Goal: Task Accomplishment & Management: Complete application form

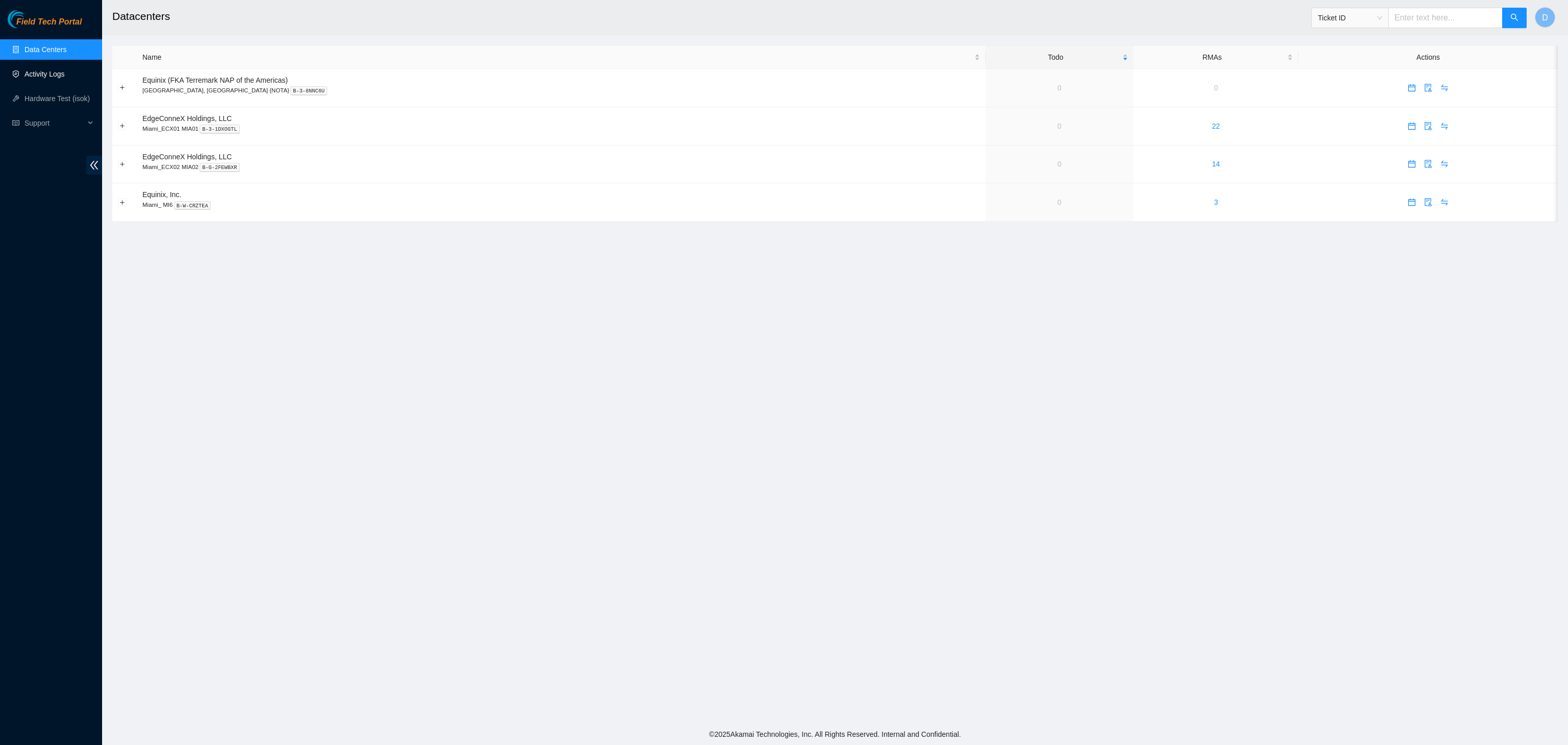
click at [25, 71] on link "Activity Logs" at bounding box center [45, 74] width 40 height 8
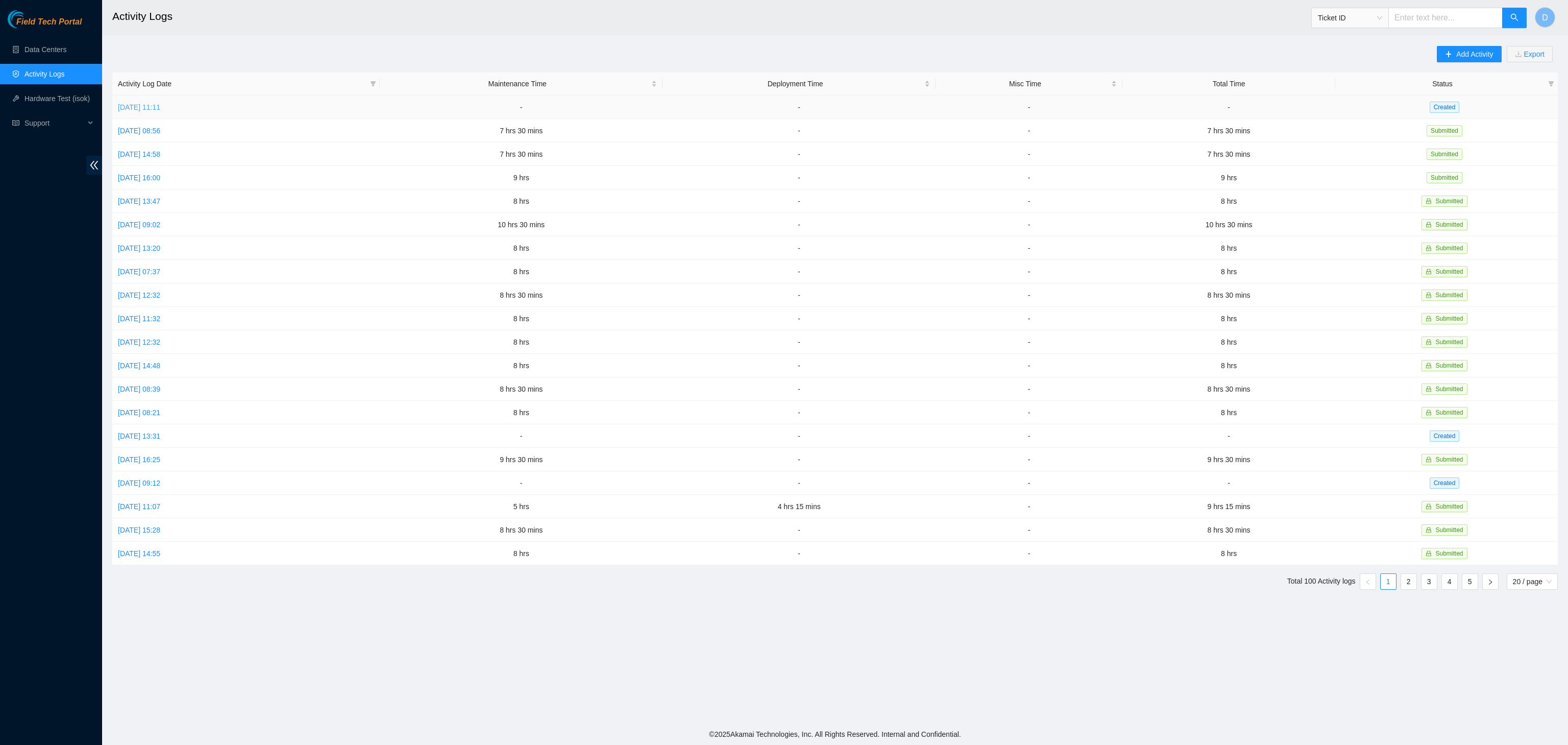
click at [149, 108] on link "Fri, 22 Aug 2025 11:11" at bounding box center [139, 107] width 42 height 8
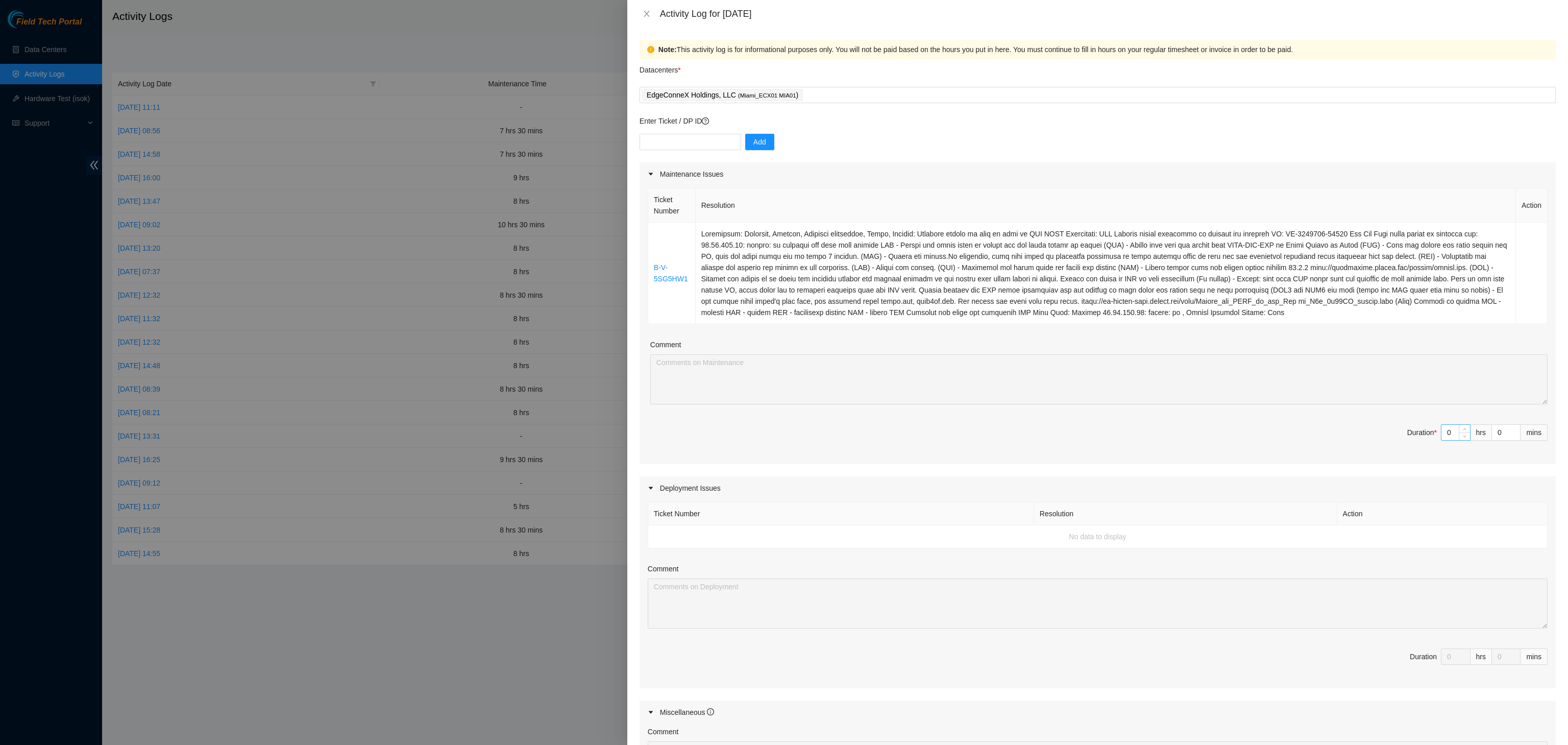
click at [1441, 434] on input "0" at bounding box center [1455, 432] width 29 height 16
type input "7"
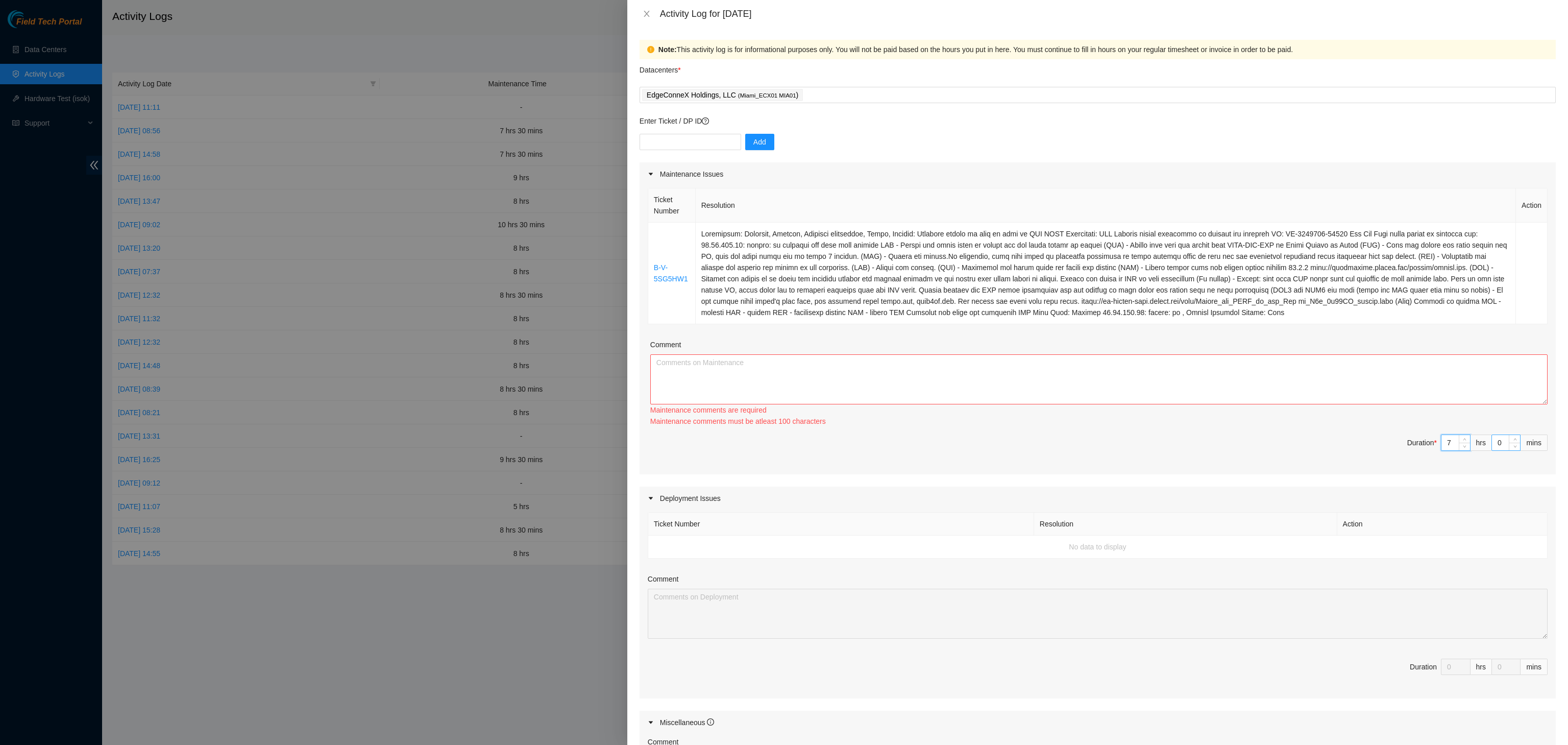
type input "7"
click at [1492, 444] on input "0" at bounding box center [1505, 442] width 29 height 16
type input "4"
type input "45"
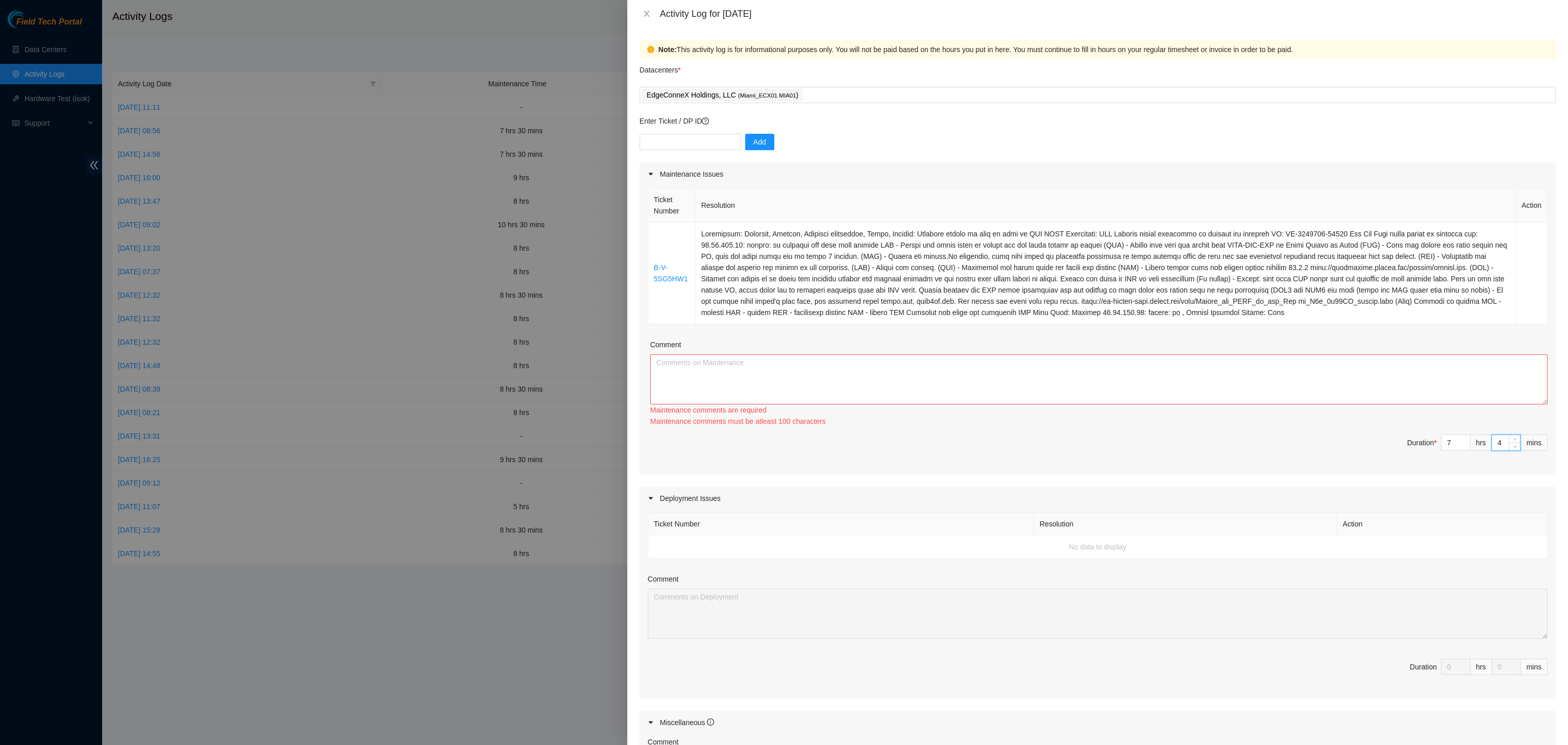
type input "45"
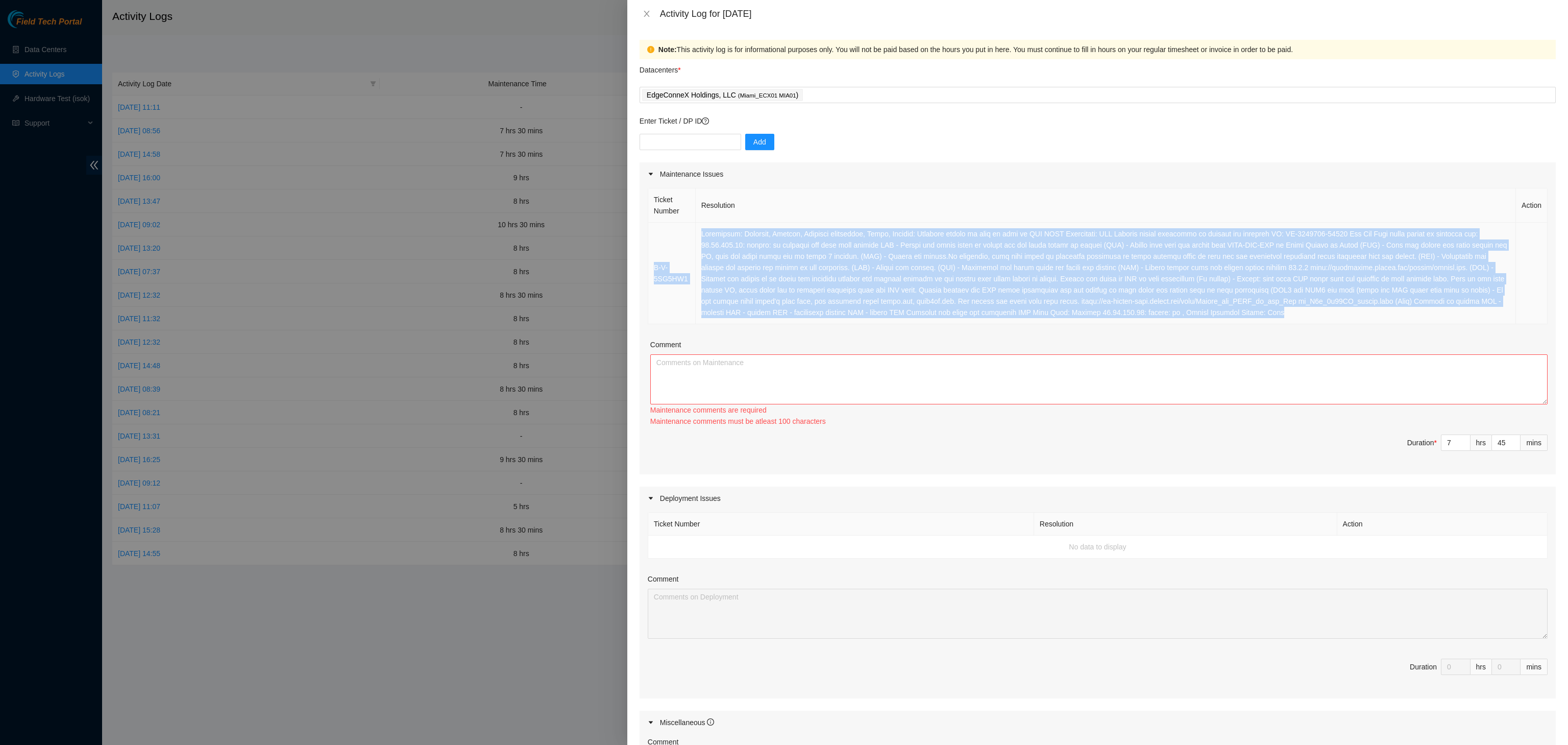
drag, startPoint x: 1197, startPoint y: 311, endPoint x: 649, endPoint y: 252, distance: 551.2
click at [649, 252] on tr "B-V-5SG5HW1" at bounding box center [1098, 273] width 899 height 101
copy tr "B-V-5SG5HW1 Resolution: Rebooted, Rescued, Reseated components, Other, Comment:…"
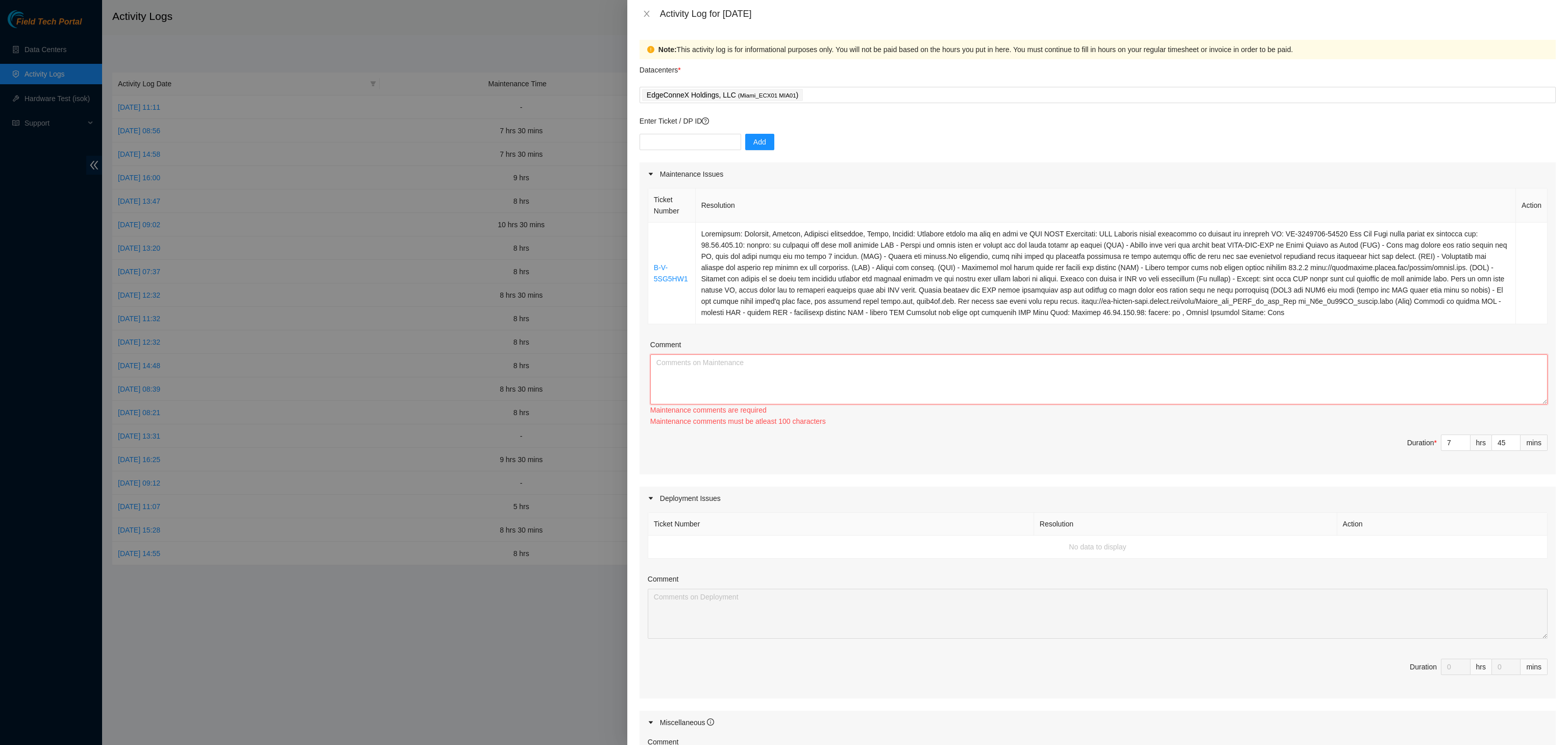
click at [815, 365] on textarea "Comment" at bounding box center [1099, 379] width 898 height 50
paste textarea "B-V-5SG5HW1 Resolution: Rebooted, Rescued, Reseated components, Other, Comment:…"
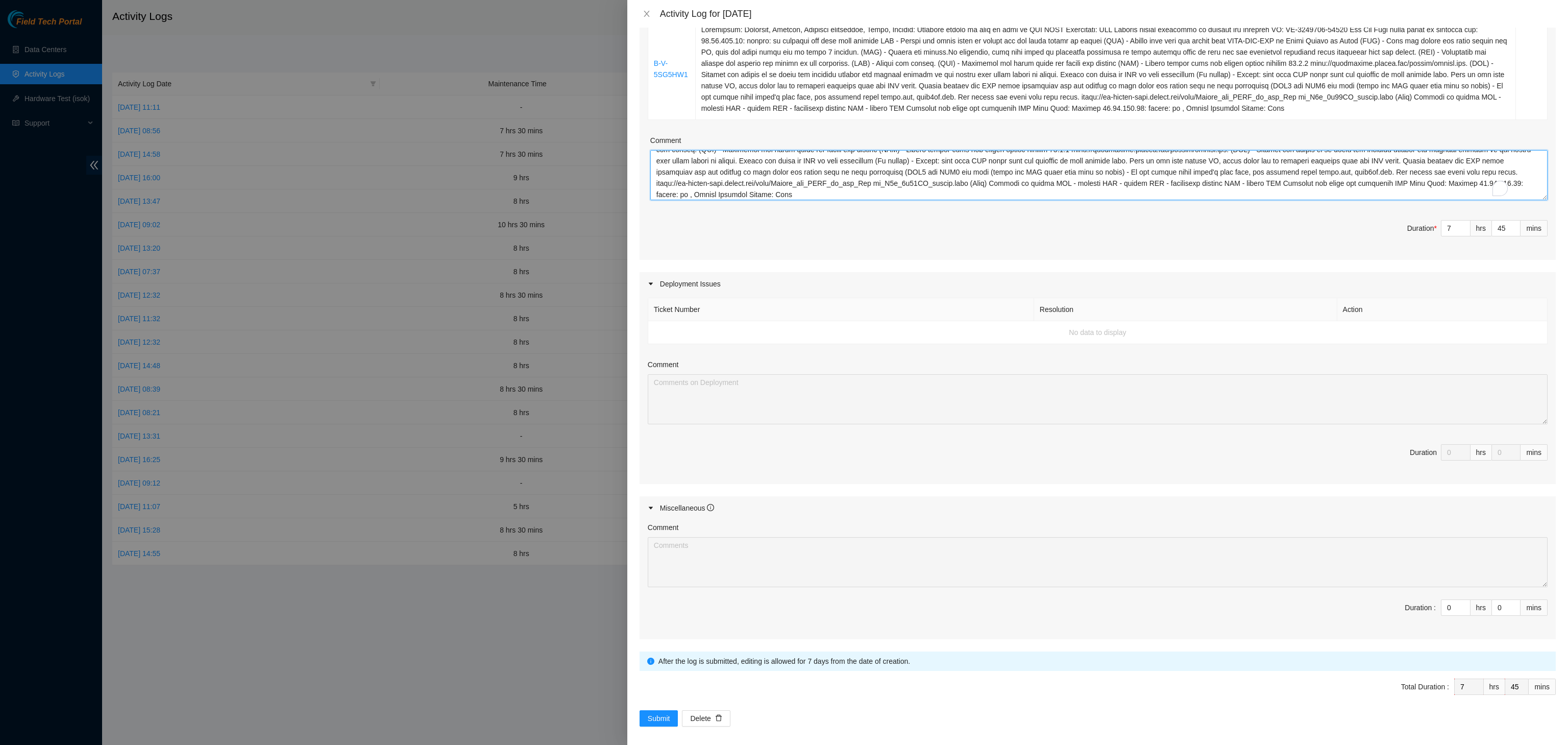
scroll to position [217, 0]
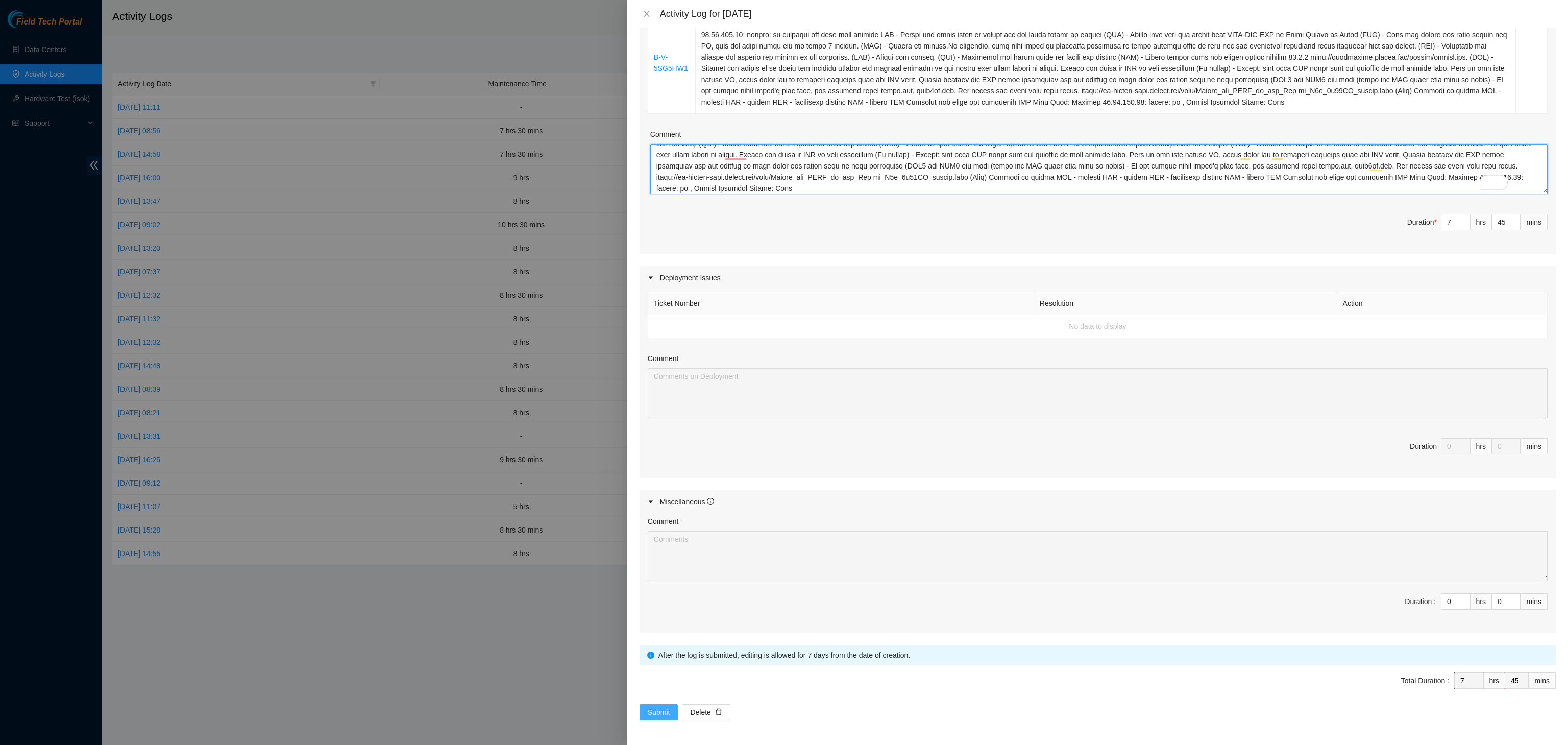
type textarea "B-V-5SG5HW1 Resolution: Rebooted, Rescued, Reseated components, Other, Comment:…"
click at [649, 709] on span "Submit" at bounding box center [658, 712] width 22 height 11
